Goal: Find specific page/section: Find specific page/section

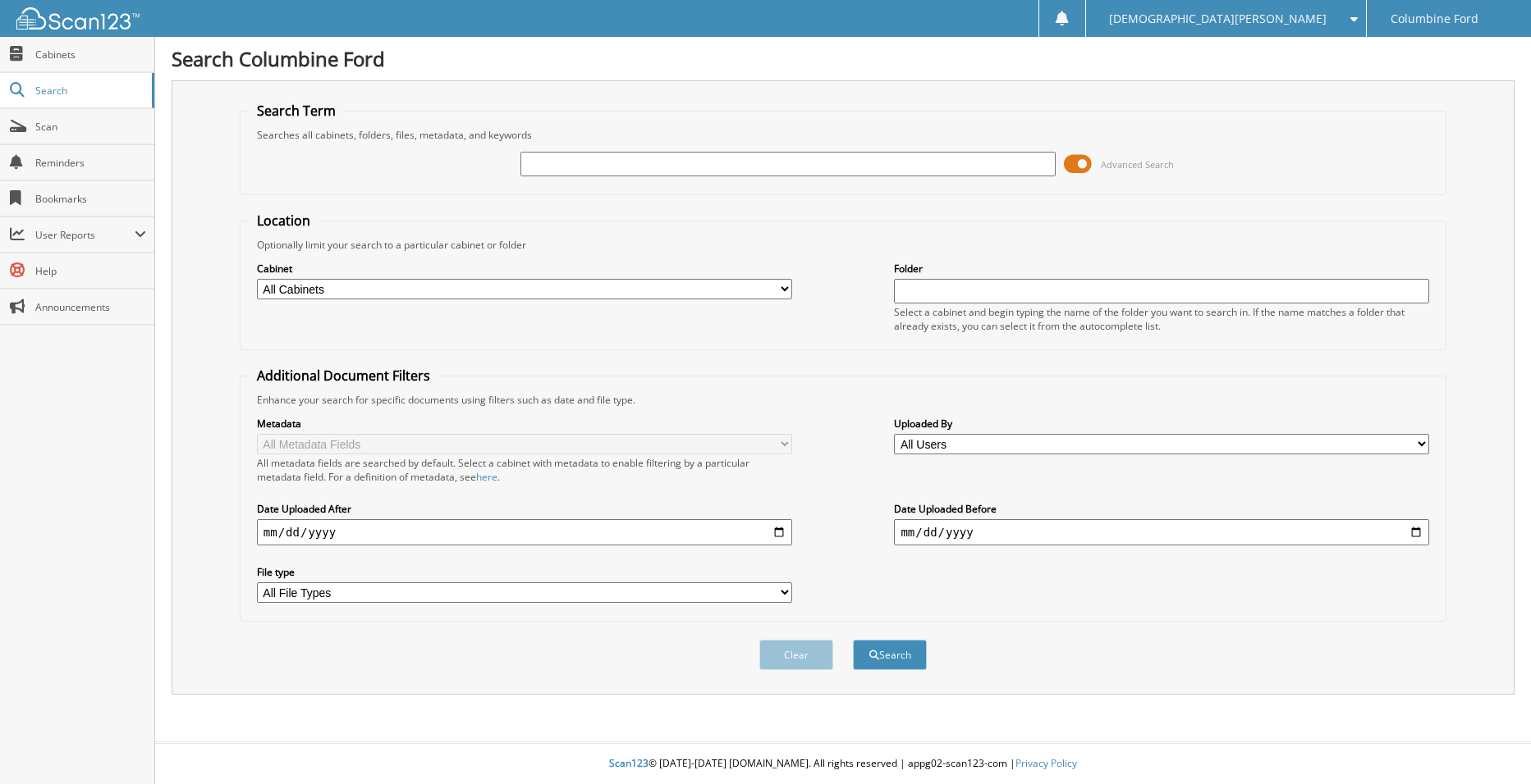
click at [559, 163] on input "text" at bounding box center [788, 164] width 535 height 25
drag, startPoint x: 582, startPoint y: 143, endPoint x: 546, endPoint y: 161, distance: 40.2
paste input "[PERSON_NAME] [PERSON_NAME]"
click at [579, 162] on input "[PERSON_NAME] [PERSON_NAME]" at bounding box center [788, 164] width 535 height 25
type input "[PERSON_NAME]"
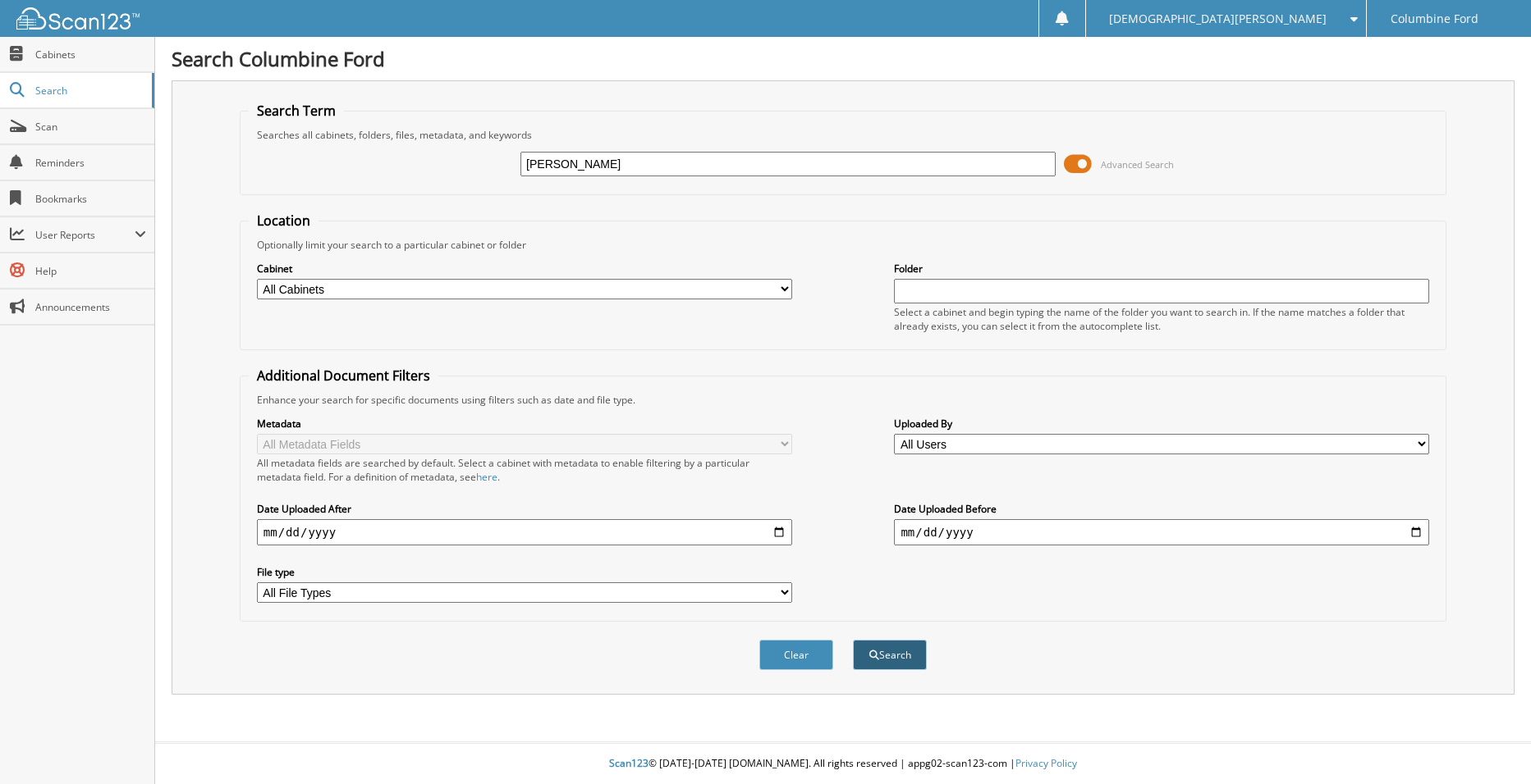
click at [901, 655] on button "Search" at bounding box center [890, 654] width 74 height 31
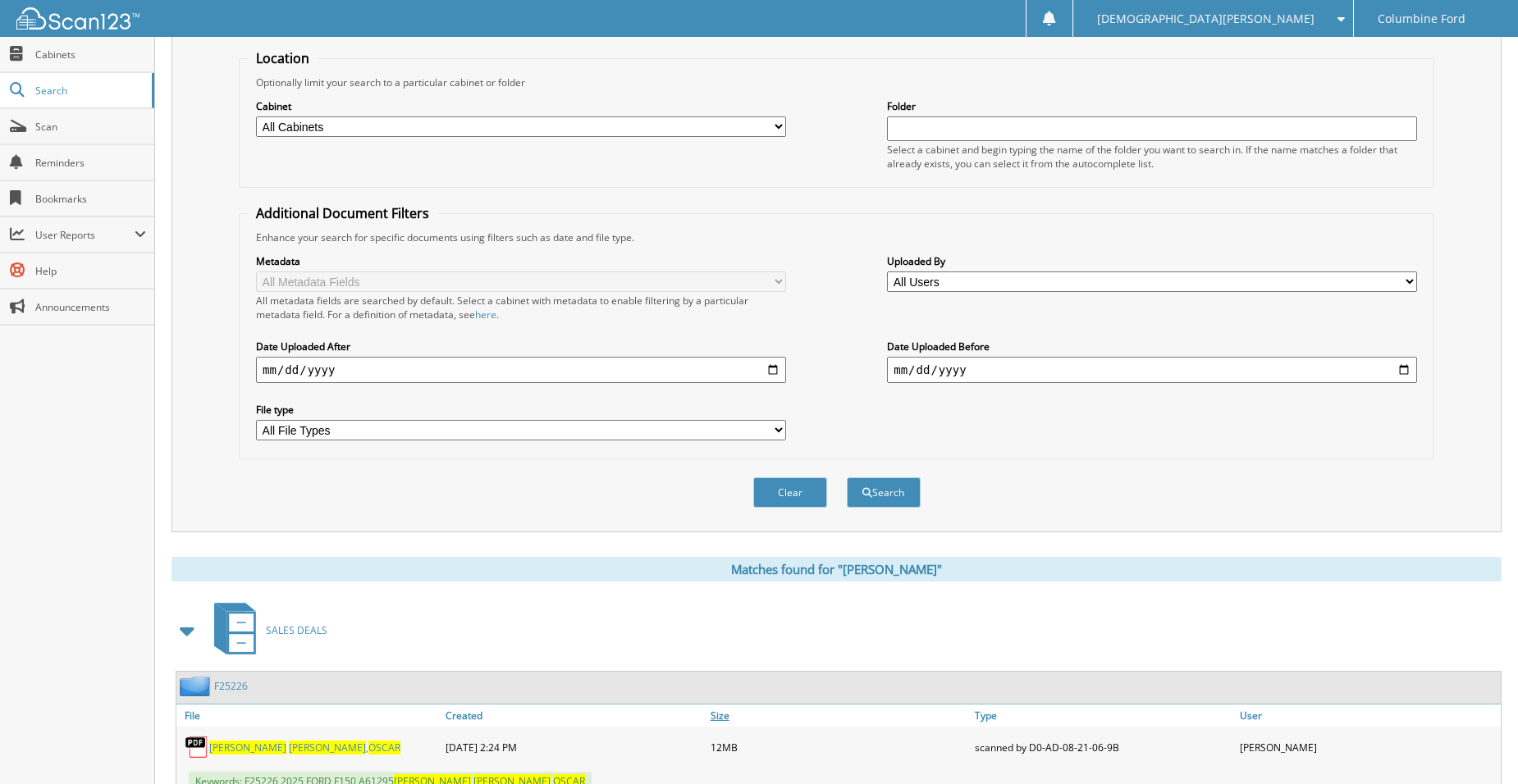
scroll to position [224, 0]
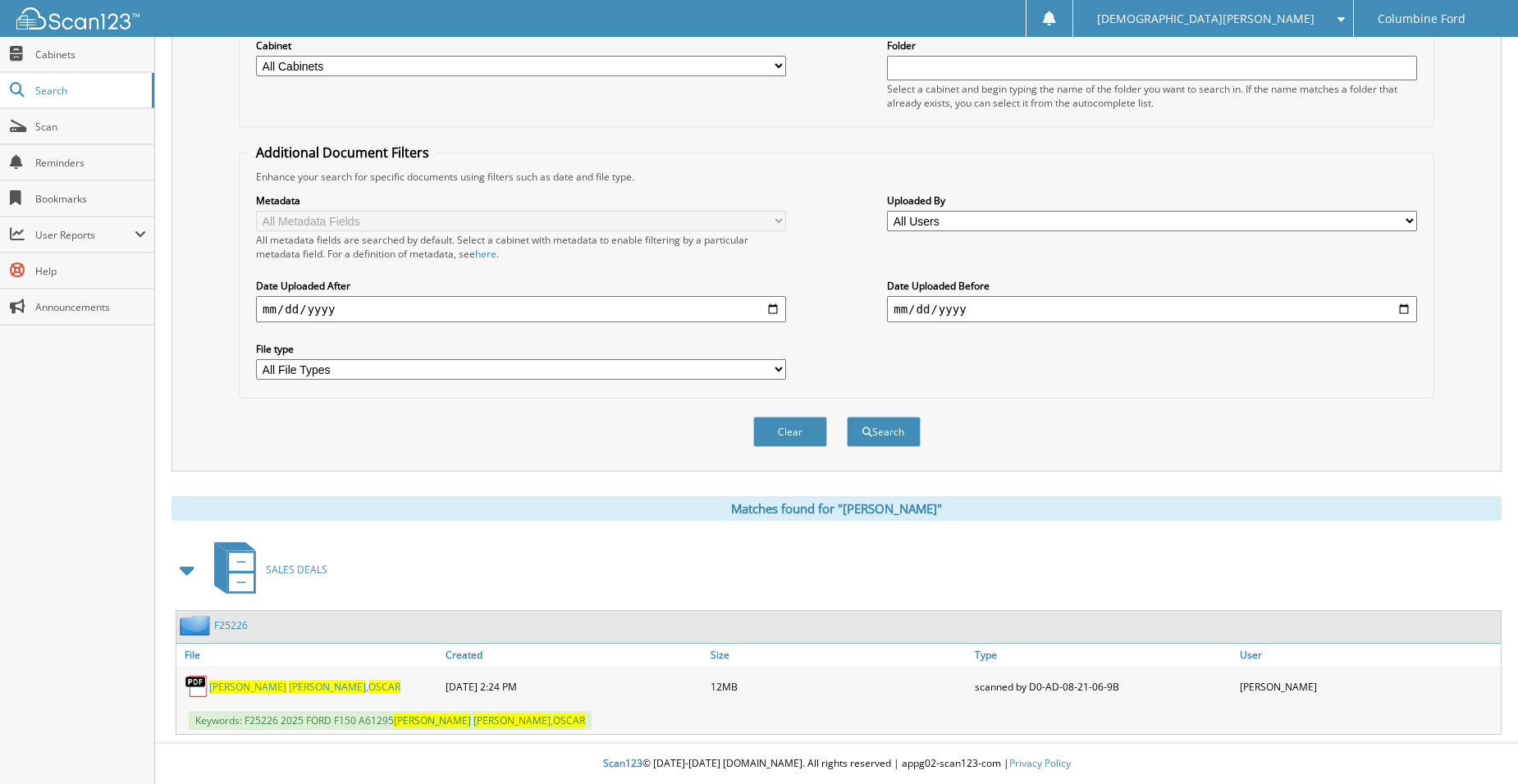
click at [320, 687] on span "[PERSON_NAME]" at bounding box center [327, 687] width 77 height 14
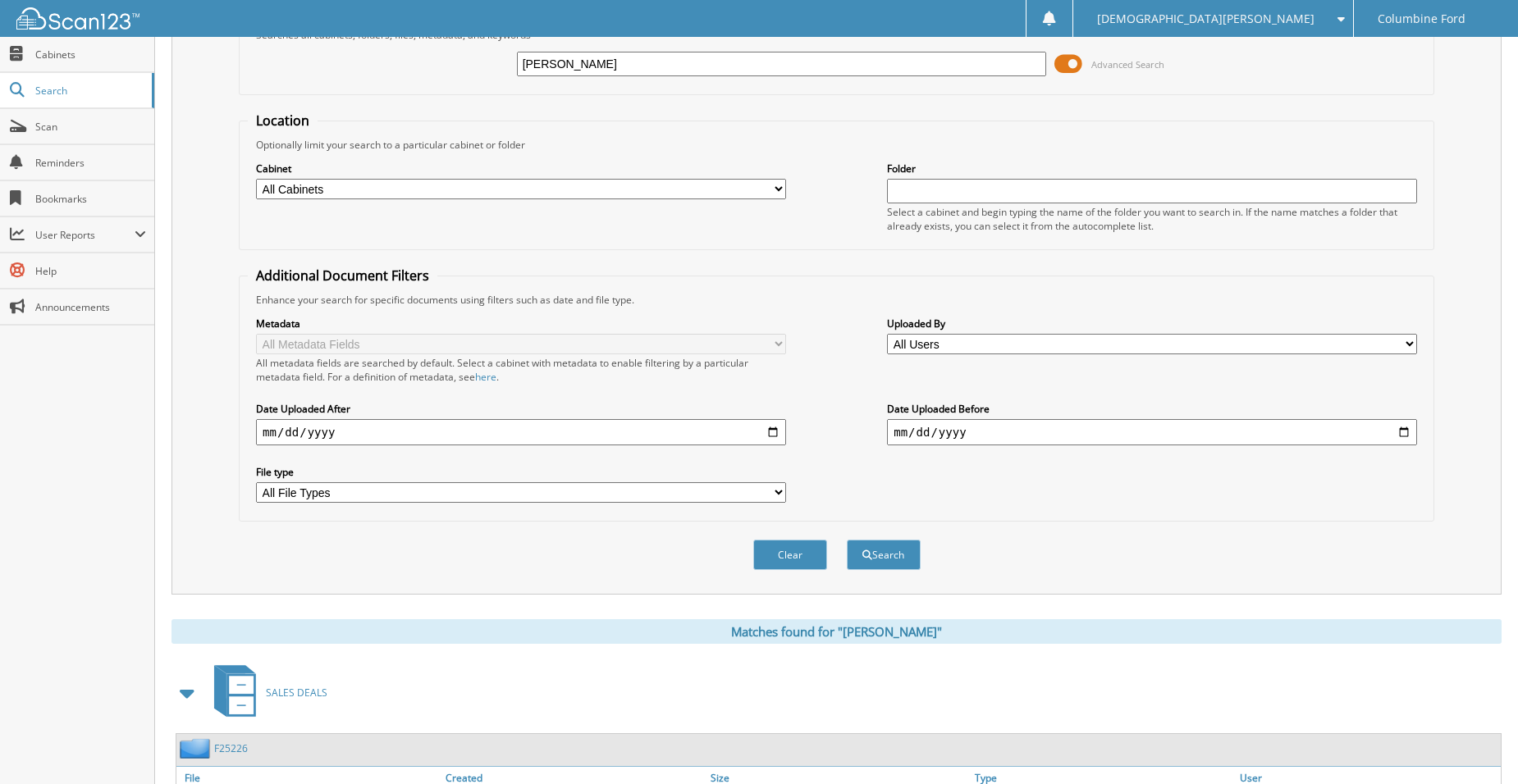
scroll to position [0, 0]
